Goal: Communication & Community: Answer question/provide support

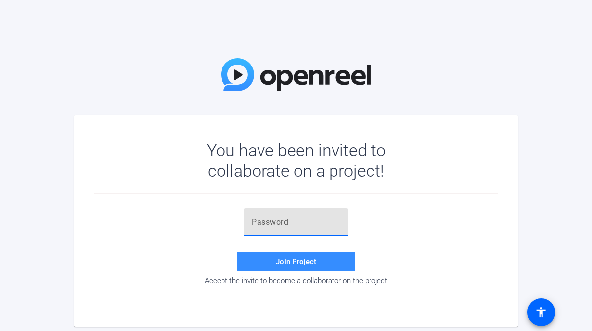
click at [329, 226] on input "text" at bounding box center [295, 222] width 89 height 12
paste input "_vn$D."
type input "_vn$D."
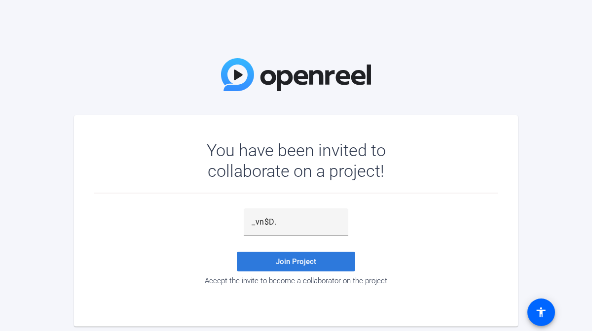
click at [309, 258] on span "Join Project" at bounding box center [296, 261] width 40 height 9
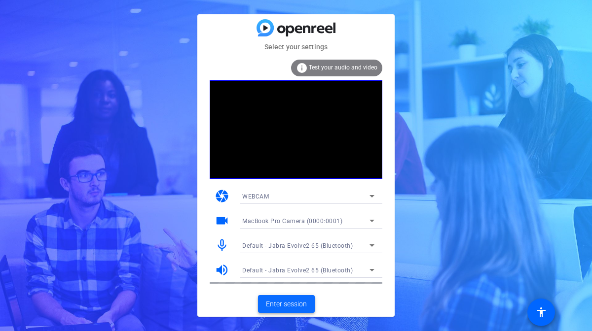
click at [303, 302] on span "Enter session" at bounding box center [286, 304] width 41 height 10
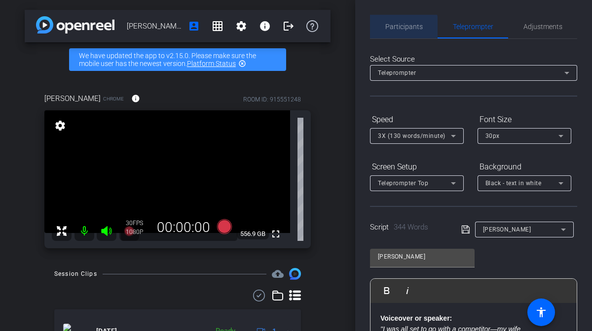
click at [398, 32] on span "Participants" at bounding box center [403, 27] width 37 height 24
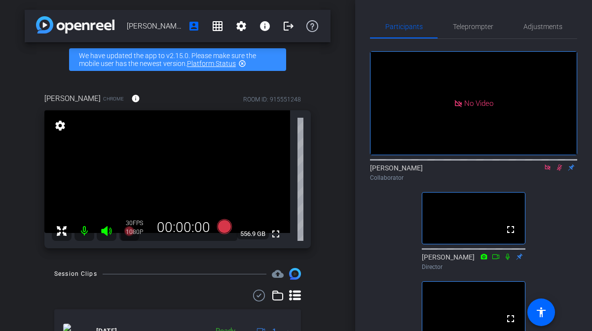
click at [560, 169] on icon at bounding box center [559, 168] width 5 height 6
click at [560, 169] on icon at bounding box center [559, 168] width 4 height 6
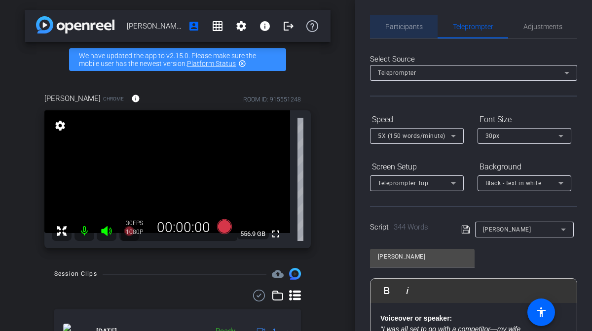
click at [407, 26] on span "Participants" at bounding box center [403, 26] width 37 height 7
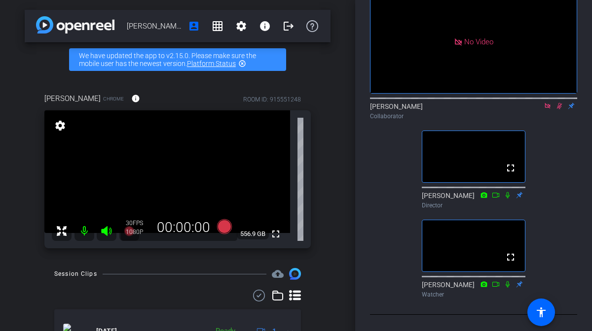
scroll to position [49, 0]
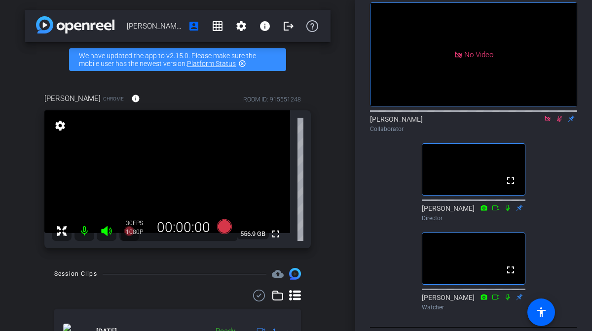
click at [558, 120] on icon at bounding box center [559, 119] width 5 height 6
click at [558, 120] on icon at bounding box center [559, 119] width 4 height 6
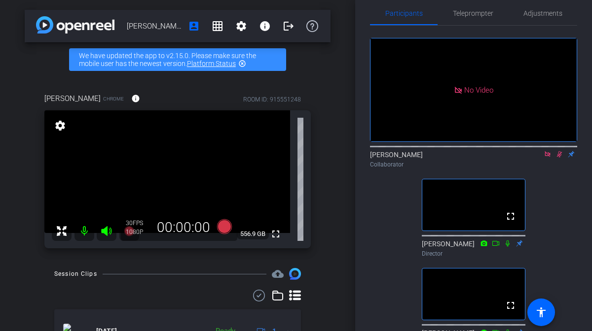
scroll to position [0, 0]
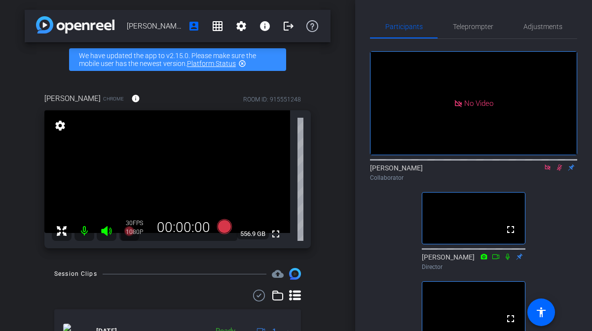
click at [558, 168] on icon at bounding box center [559, 168] width 5 height 6
click at [558, 168] on icon at bounding box center [559, 168] width 4 height 6
click at [557, 168] on icon at bounding box center [559, 167] width 8 height 7
click at [560, 168] on icon at bounding box center [559, 167] width 8 height 7
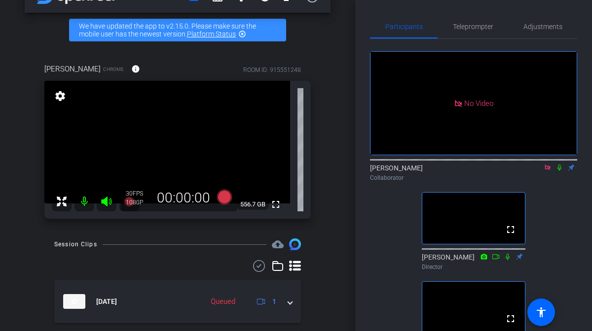
scroll to position [35, 0]
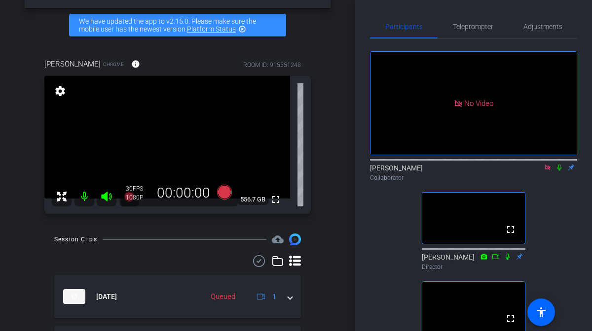
click at [559, 169] on icon at bounding box center [559, 167] width 8 height 7
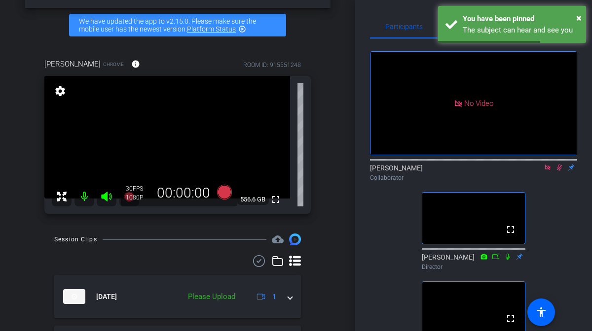
click at [561, 167] on icon at bounding box center [559, 167] width 8 height 7
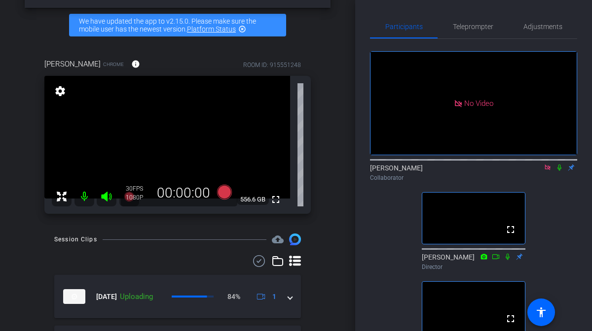
click at [560, 167] on icon at bounding box center [559, 168] width 4 height 6
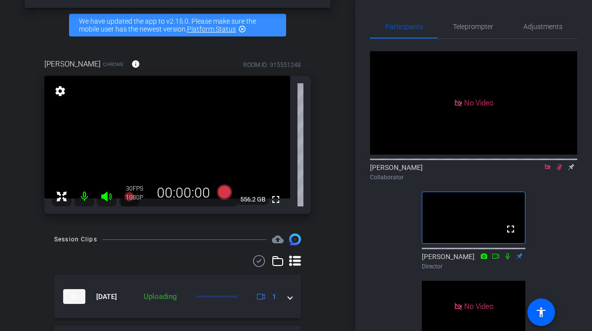
scroll to position [22, 0]
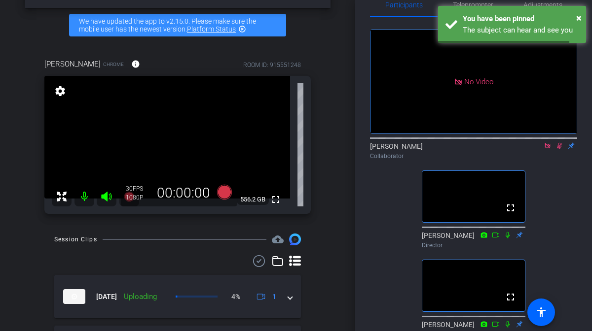
click at [560, 144] on icon at bounding box center [559, 146] width 8 height 7
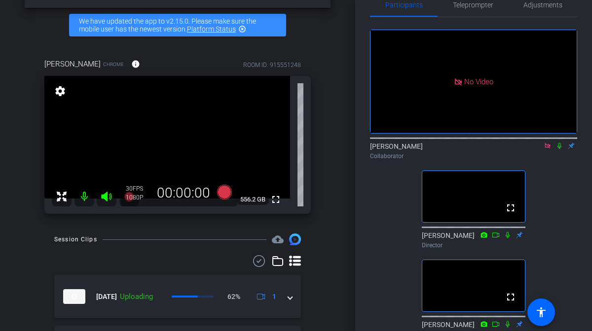
click at [560, 144] on icon at bounding box center [559, 146] width 8 height 7
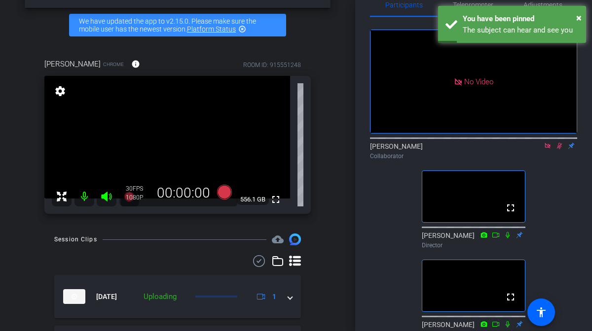
click at [558, 147] on icon at bounding box center [559, 146] width 8 height 7
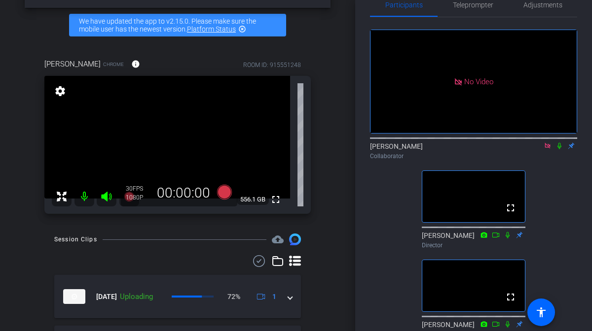
click at [558, 147] on icon at bounding box center [559, 146] width 8 height 7
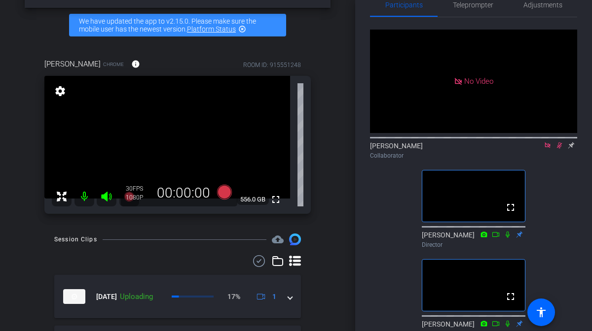
click at [560, 145] on icon at bounding box center [559, 145] width 8 height 7
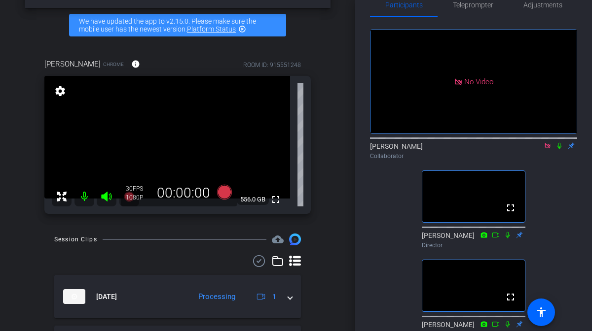
click at [560, 145] on icon at bounding box center [559, 146] width 8 height 7
click at [559, 146] on icon at bounding box center [559, 146] width 8 height 7
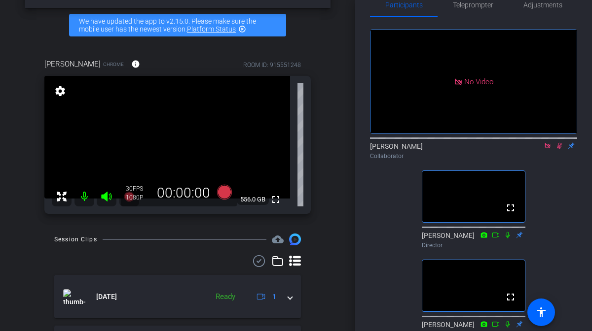
click at [559, 146] on icon at bounding box center [559, 146] width 8 height 7
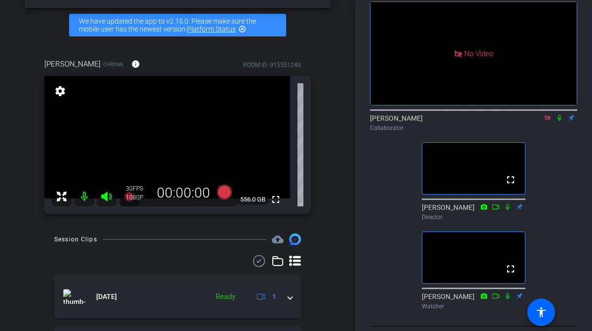
scroll to position [52, 0]
